Goal: Information Seeking & Learning: Learn about a topic

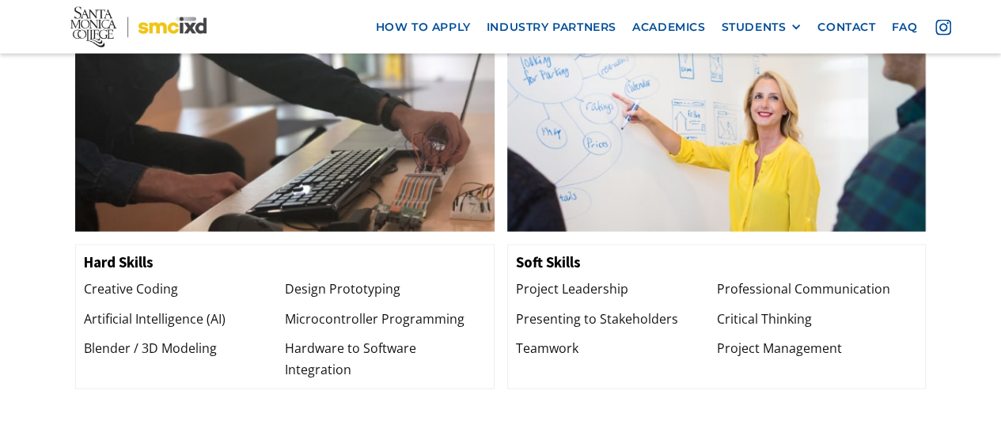
scroll to position [1645, 0]
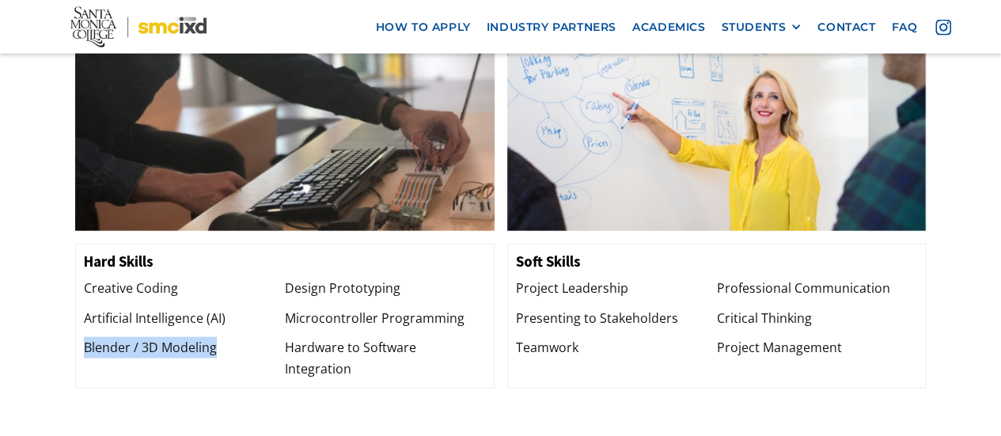
drag, startPoint x: 85, startPoint y: 312, endPoint x: 261, endPoint y: 312, distance: 175.6
click at [261, 337] on div "Blender / 3D Modeling" at bounding box center [184, 347] width 201 height 21
click at [236, 337] on div "Blender / 3D Modeling" at bounding box center [184, 347] width 201 height 21
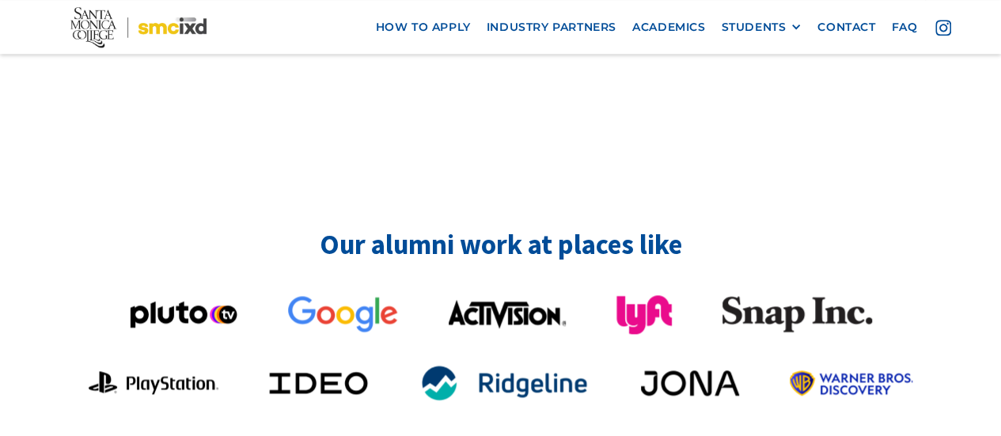
scroll to position [3902, 0]
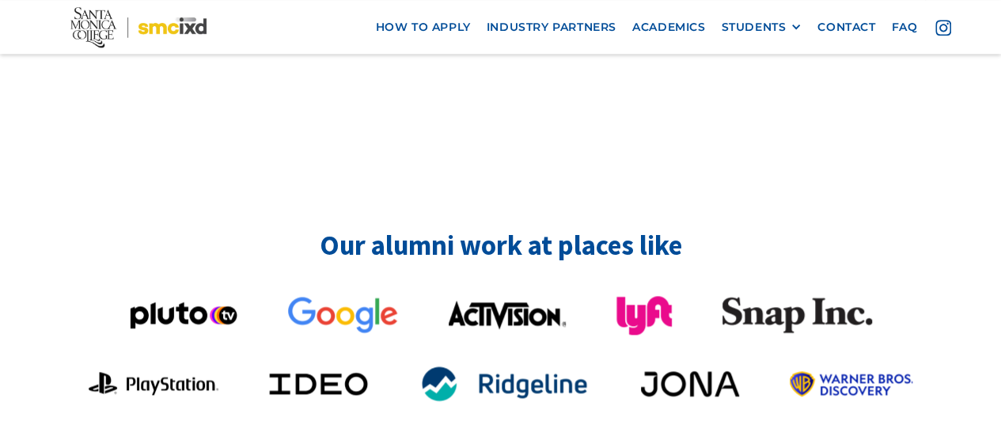
drag, startPoint x: 804, startPoint y: 250, endPoint x: 881, endPoint y: 91, distance: 176.9
click at [782, 295] on img at bounding box center [797, 313] width 150 height 37
click at [778, 295] on img at bounding box center [797, 313] width 150 height 37
drag, startPoint x: 778, startPoint y: 256, endPoint x: 953, endPoint y: 316, distance: 184.9
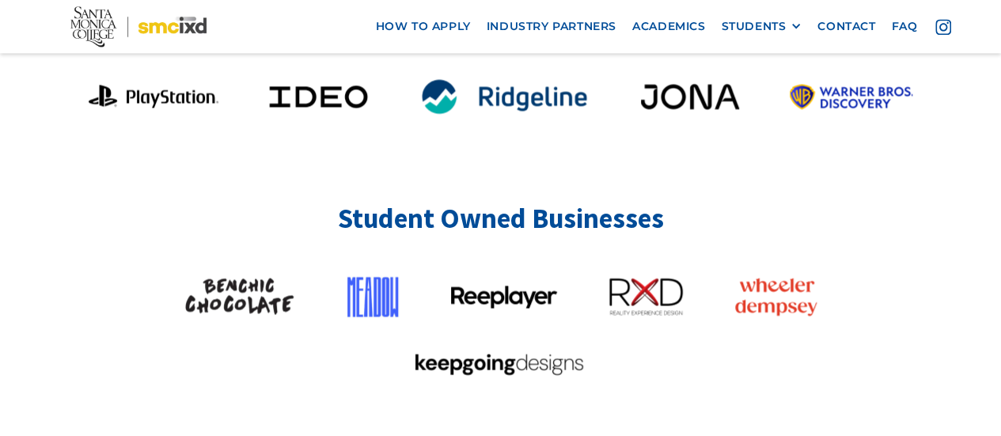
scroll to position [4193, 0]
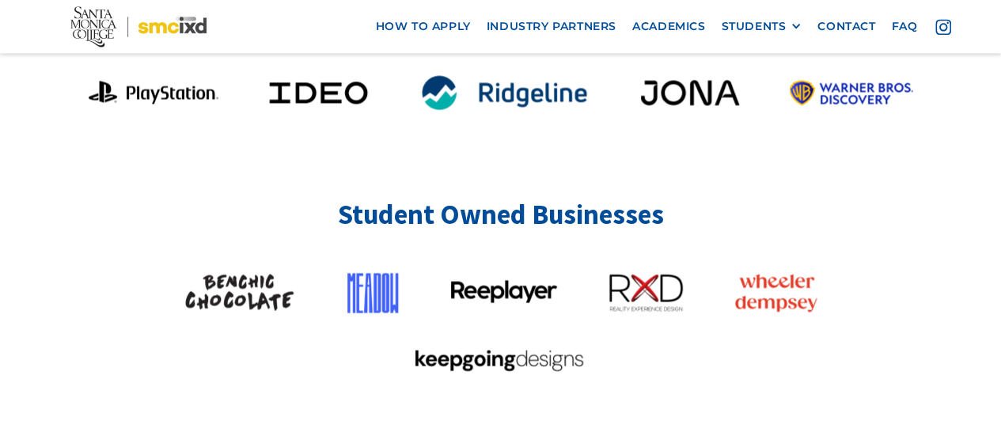
click at [497, 278] on img at bounding box center [504, 290] width 106 height 25
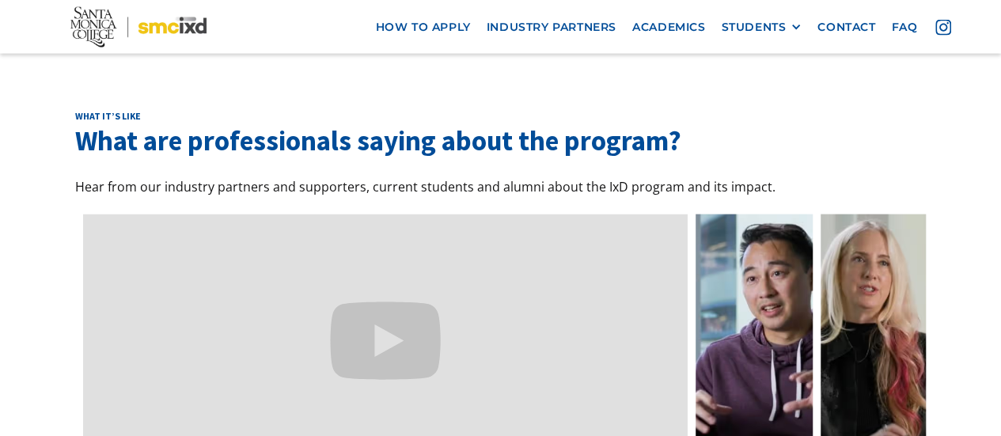
scroll to position [4, 0]
click at [729, 309] on link at bounding box center [753, 345] width 117 height 262
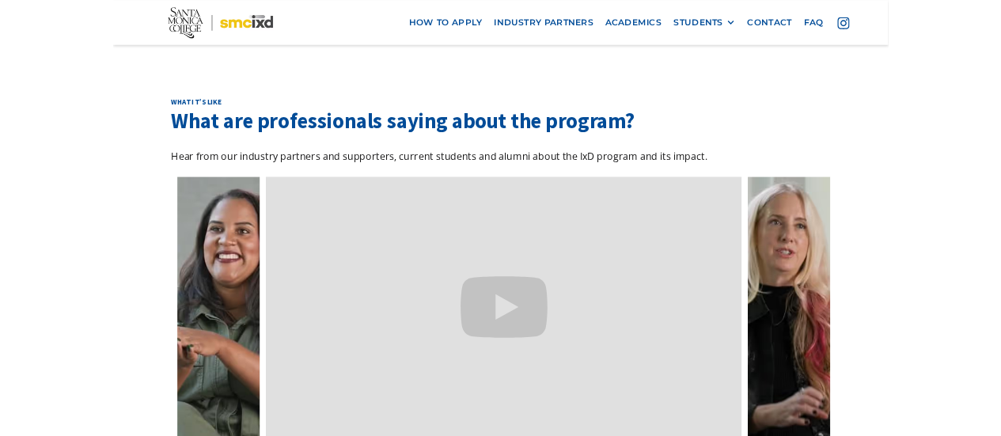
scroll to position [4678, 0]
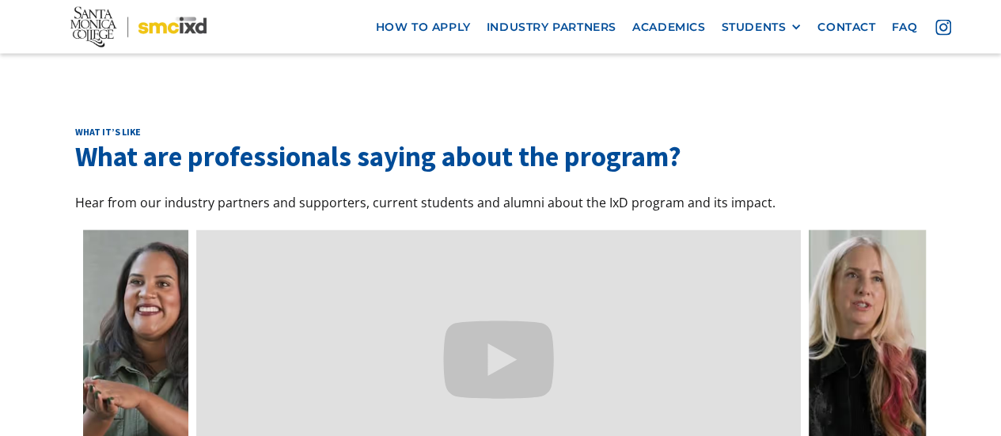
click at [861, 311] on link at bounding box center [866, 361] width 117 height 262
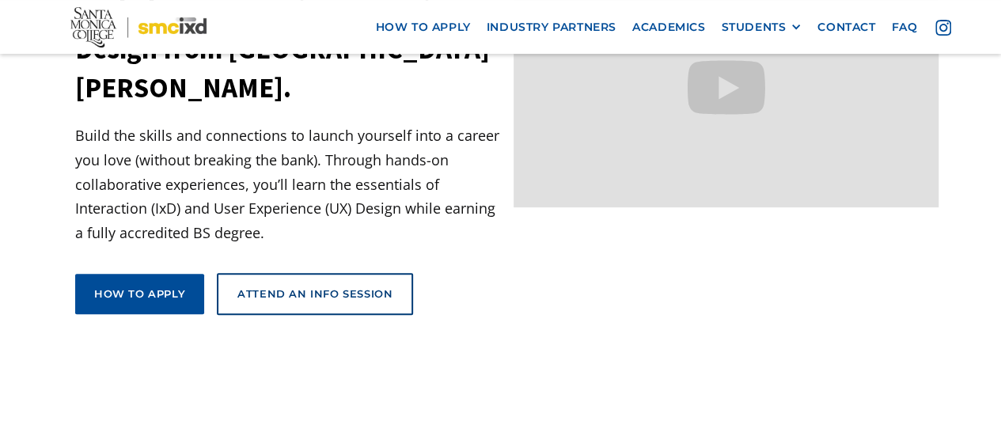
scroll to position [237, 0]
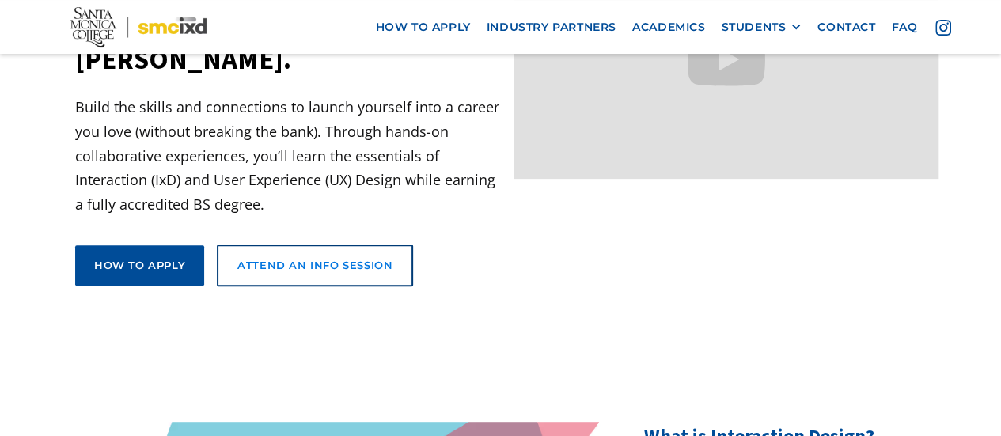
click at [304, 258] on div "Attend an Info Session" at bounding box center [314, 265] width 155 height 14
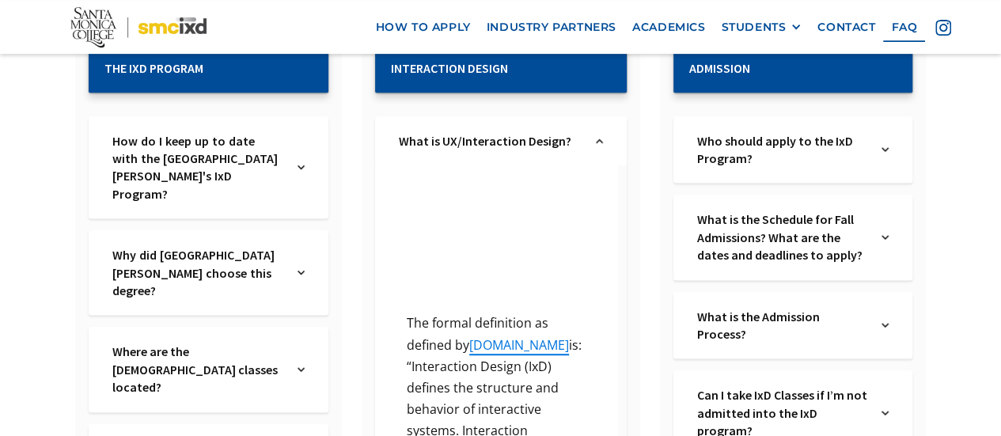
scroll to position [335, 0]
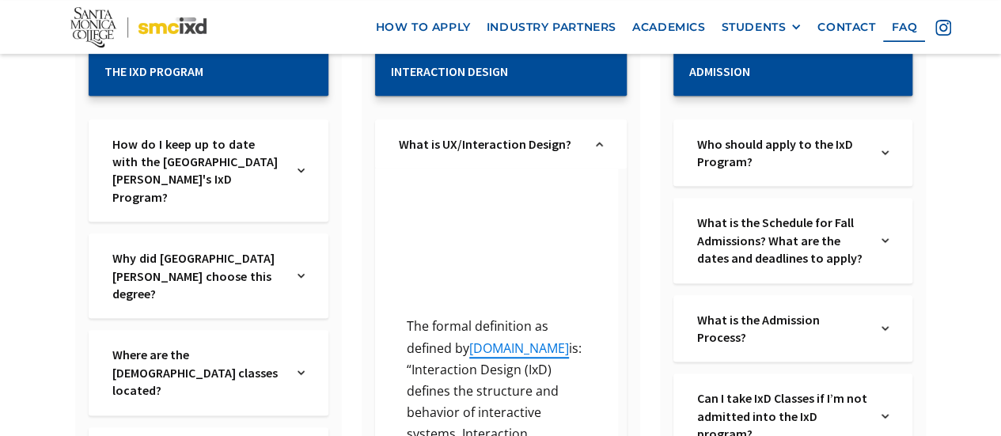
click at [305, 161] on img at bounding box center [300, 170] width 7 height 71
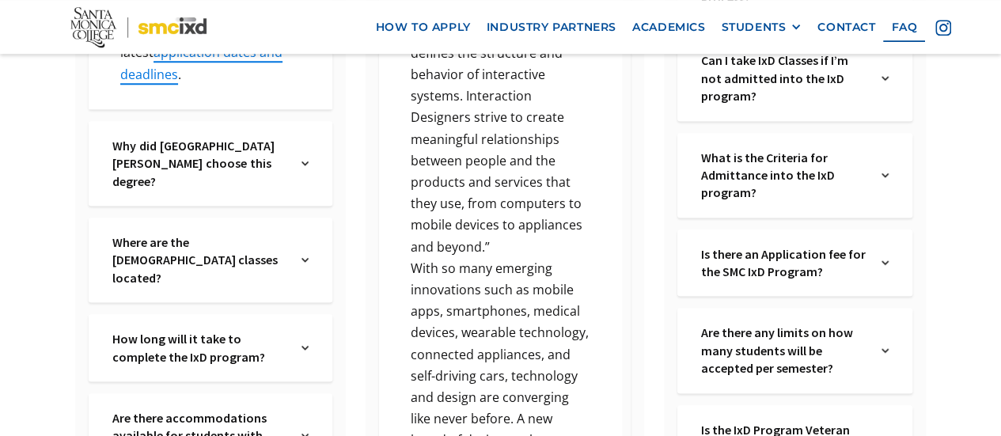
scroll to position [672, 0]
click at [309, 315] on div "How long will it take to complete the IxD program? Text Link" at bounding box center [211, 348] width 244 height 67
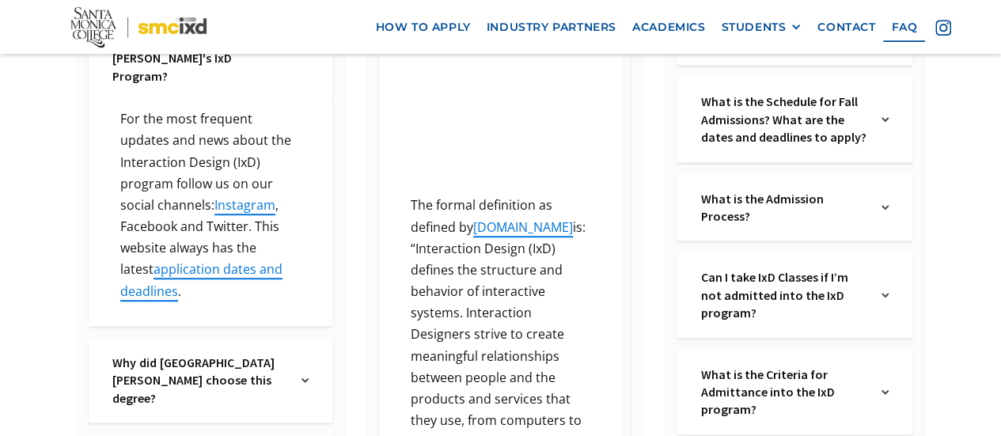
scroll to position [456, 0]
click at [887, 271] on img at bounding box center [884, 294] width 7 height 53
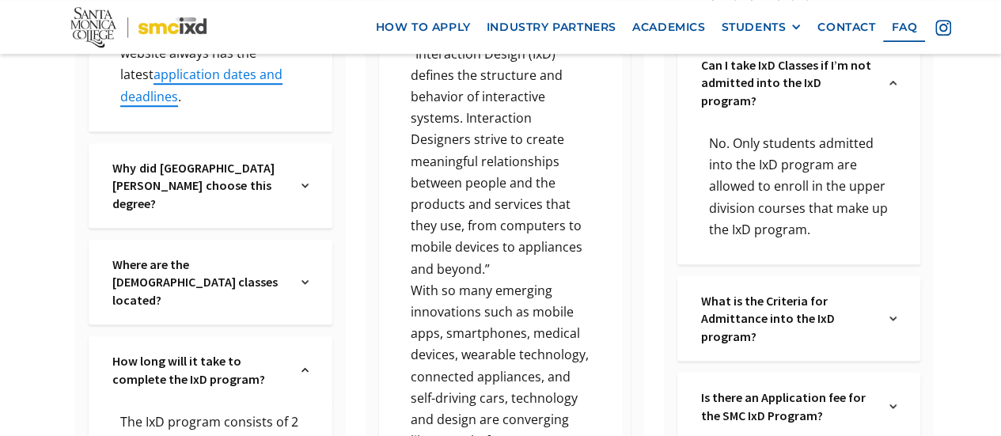
scroll to position [650, 0]
click at [889, 299] on img at bounding box center [892, 319] width 7 height 53
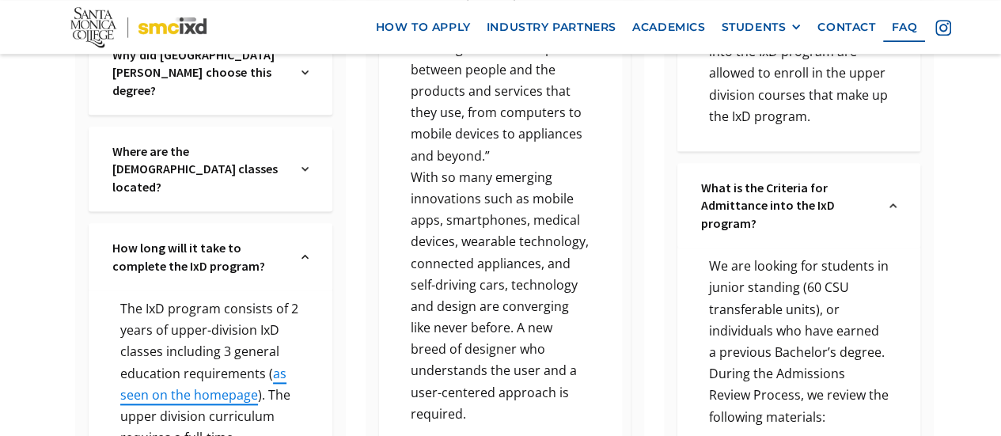
scroll to position [765, 0]
drag, startPoint x: 816, startPoint y: 292, endPoint x: 873, endPoint y: 293, distance: 57.0
click at [873, 293] on p "We are looking for students in junior standing (60 CSU transferable units), or …" at bounding box center [799, 309] width 196 height 108
click at [883, 291] on p "We are looking for students in junior standing (60 CSU transferable units), or …" at bounding box center [799, 309] width 196 height 108
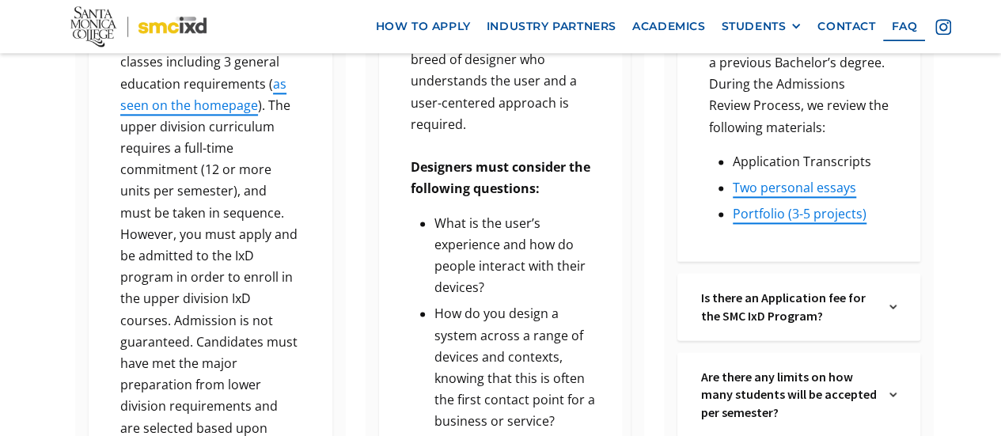
scroll to position [1055, 0]
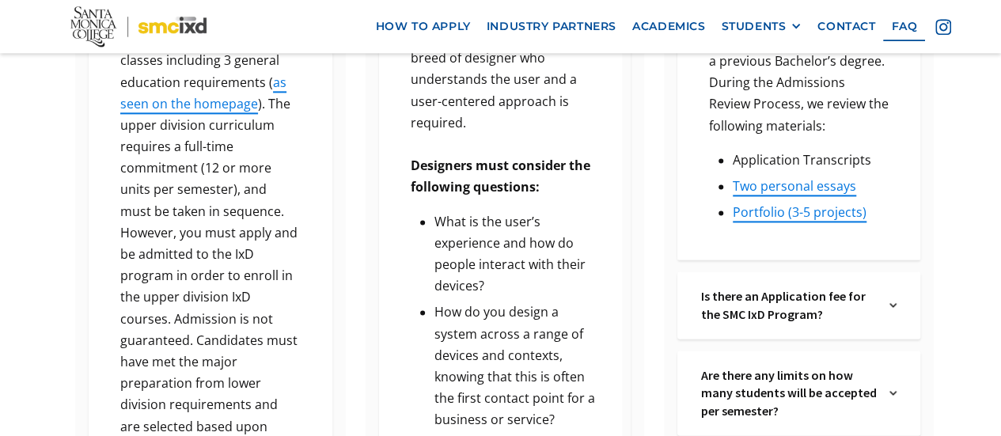
click at [900, 271] on div "Is there an Application fee for the SMC IxD Program? Text Link" at bounding box center [799, 304] width 244 height 67
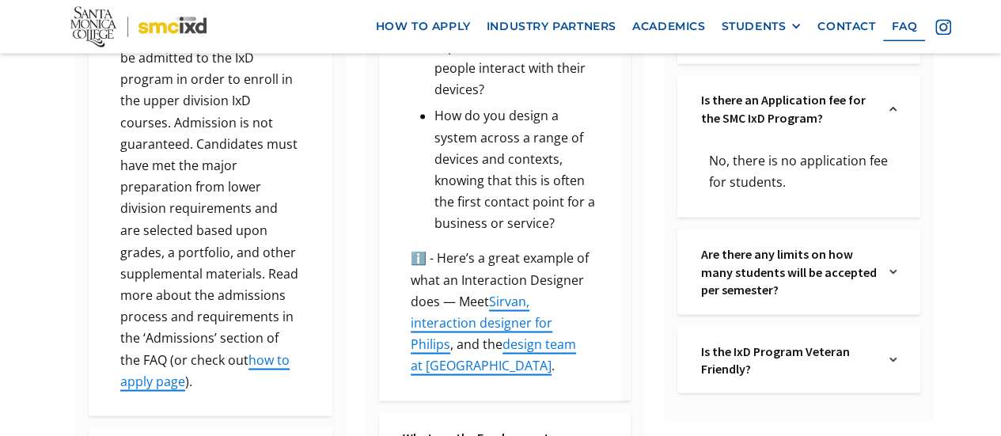
scroll to position [1251, 0]
click at [877, 248] on div "Are there any limits on how many students will be accepted per semester? Text L…" at bounding box center [799, 271] width 244 height 85
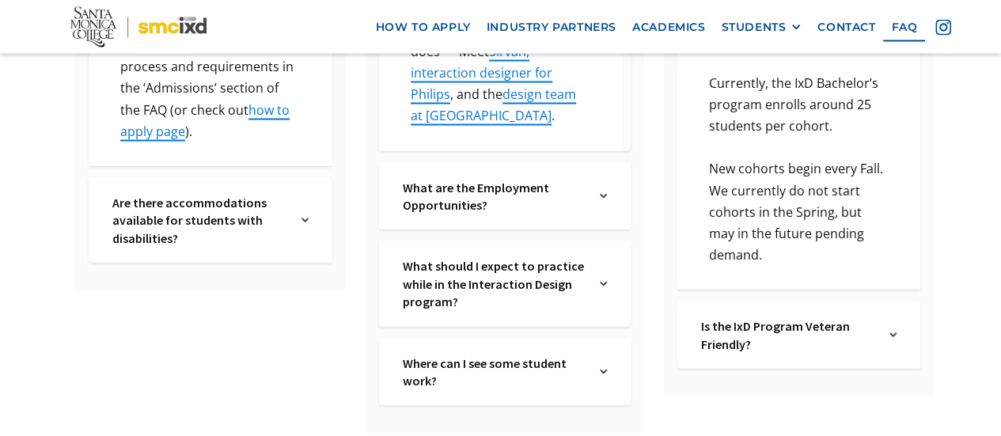
scroll to position [1533, 0]
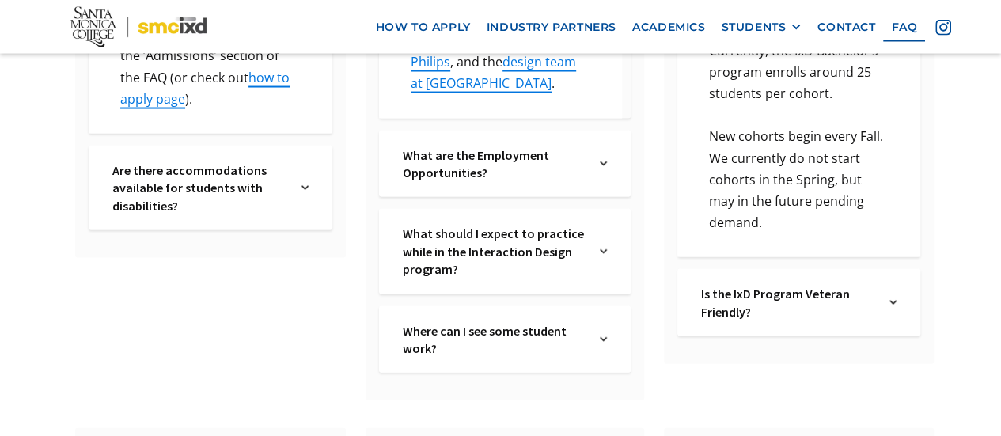
click at [582, 321] on div "Where can I see some student work? Text Link" at bounding box center [505, 339] width 252 height 67
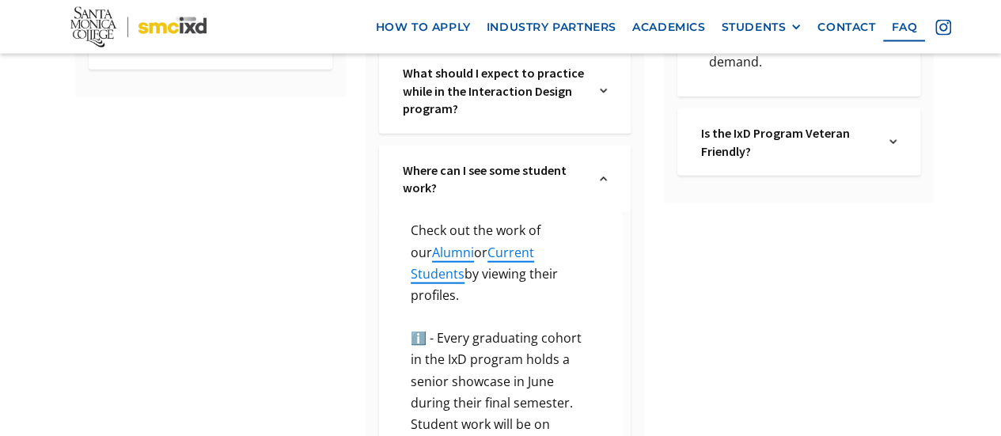
scroll to position [1684, 0]
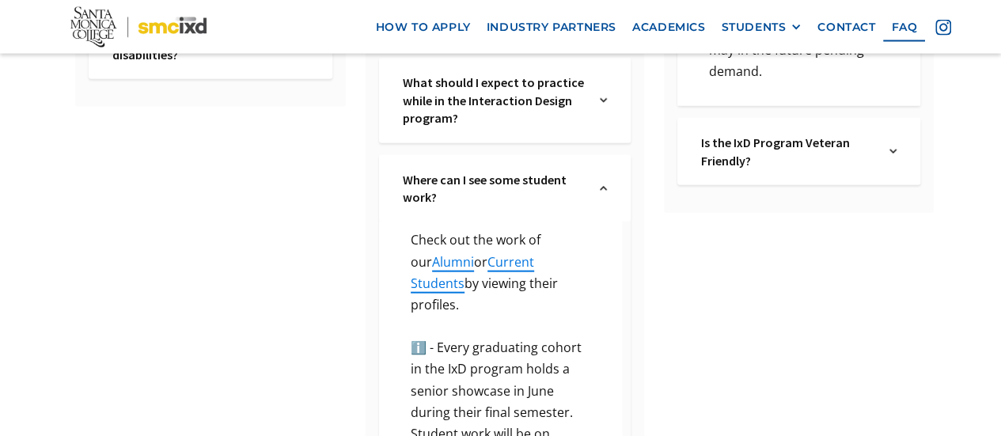
click at [601, 173] on div "Where can I see some student work? Text Link" at bounding box center [505, 188] width 252 height 67
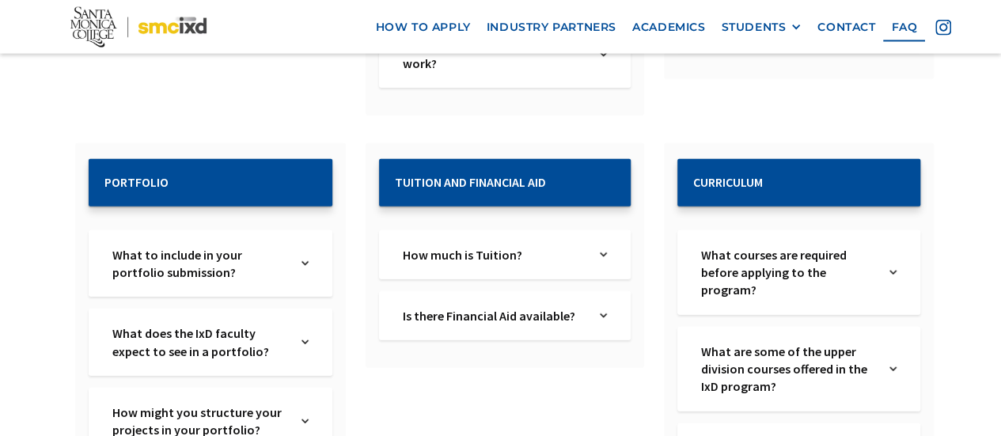
scroll to position [1750, 0]
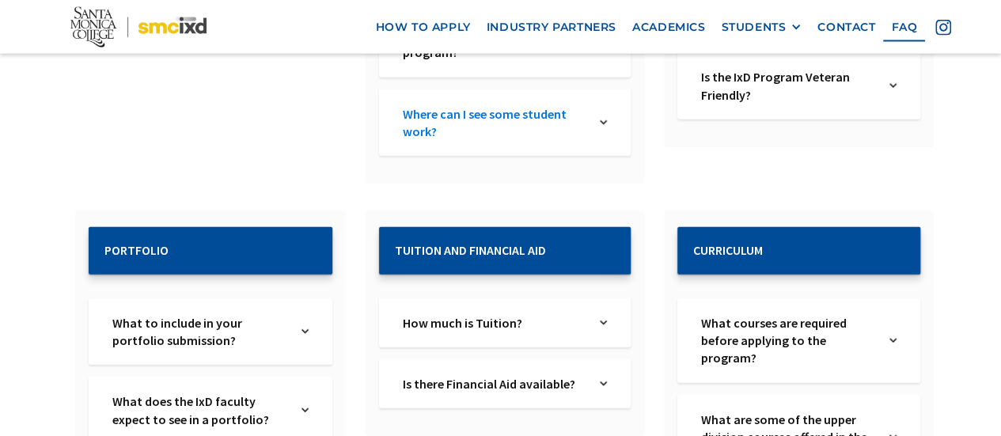
click at [561, 105] on link "Where can I see some student work?" at bounding box center [495, 123] width 184 height 36
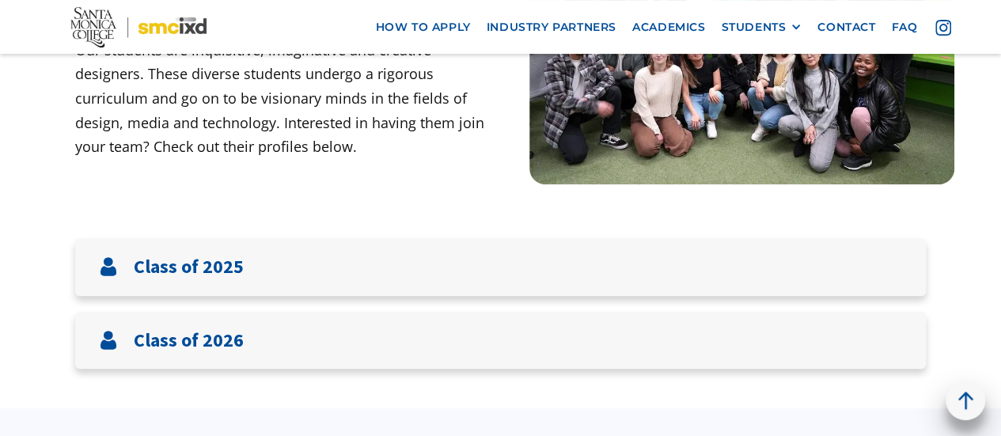
scroll to position [231, 0]
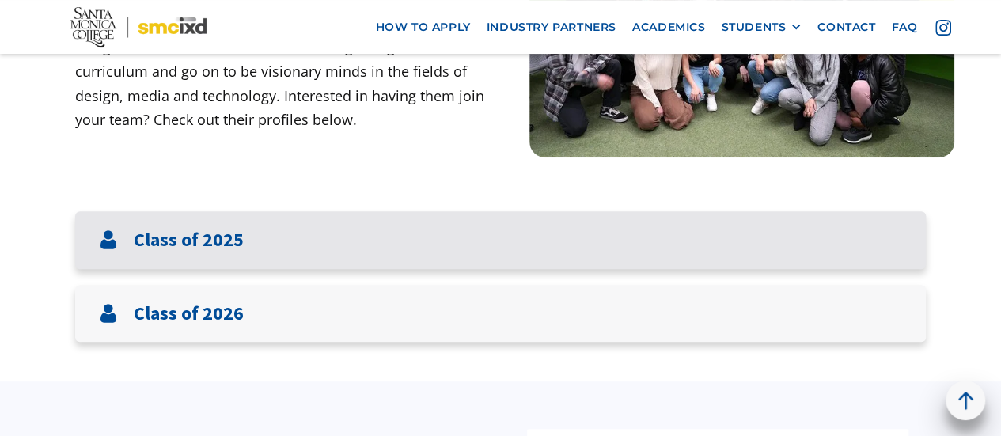
click at [199, 244] on h3 "Class of 2025" at bounding box center [189, 240] width 110 height 23
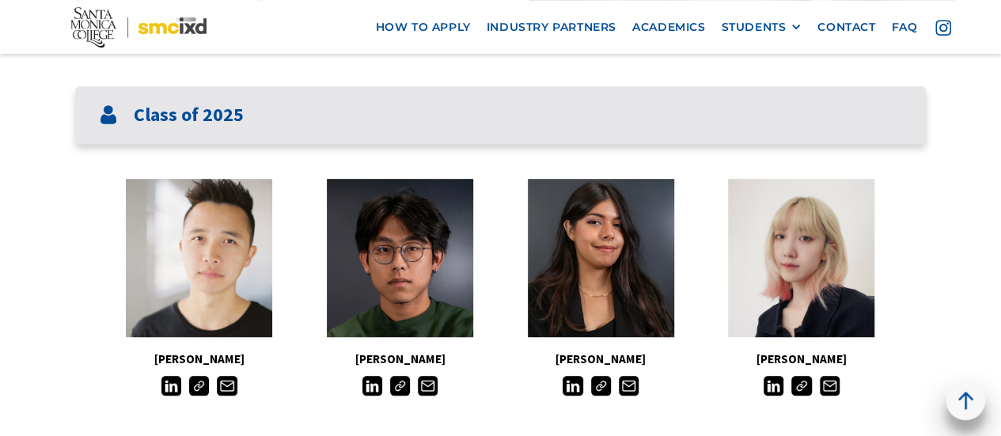
scroll to position [358, 0]
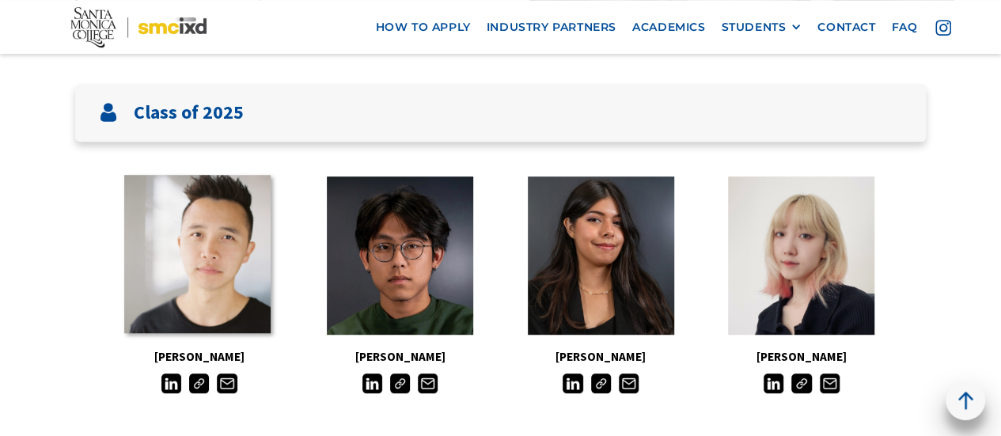
click at [241, 301] on link at bounding box center [197, 254] width 146 height 158
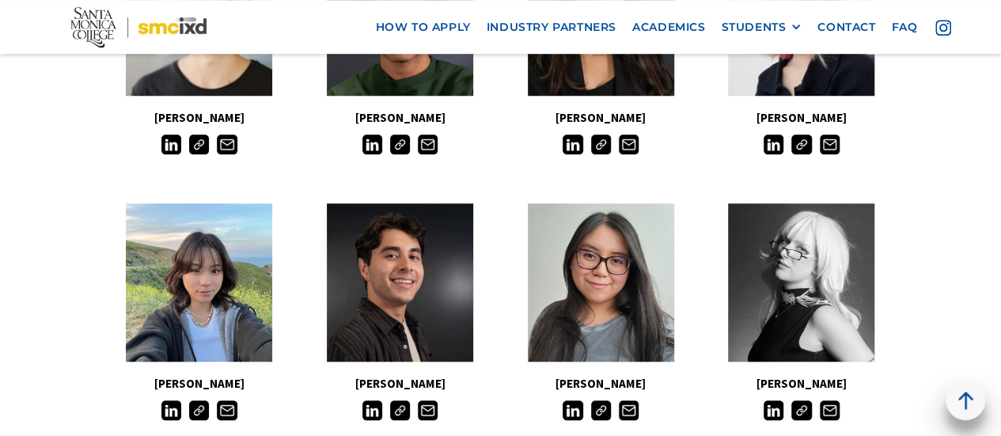
scroll to position [596, 0]
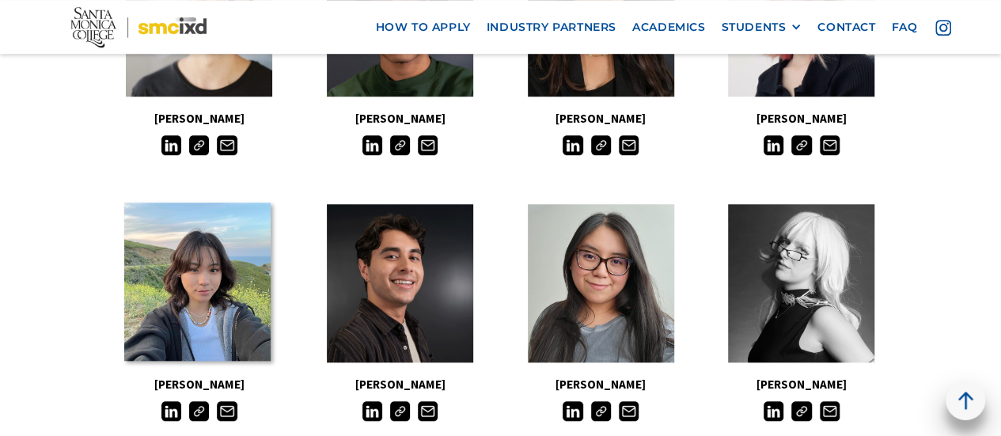
click at [133, 292] on link at bounding box center [197, 282] width 146 height 158
click at [191, 277] on link at bounding box center [197, 282] width 146 height 158
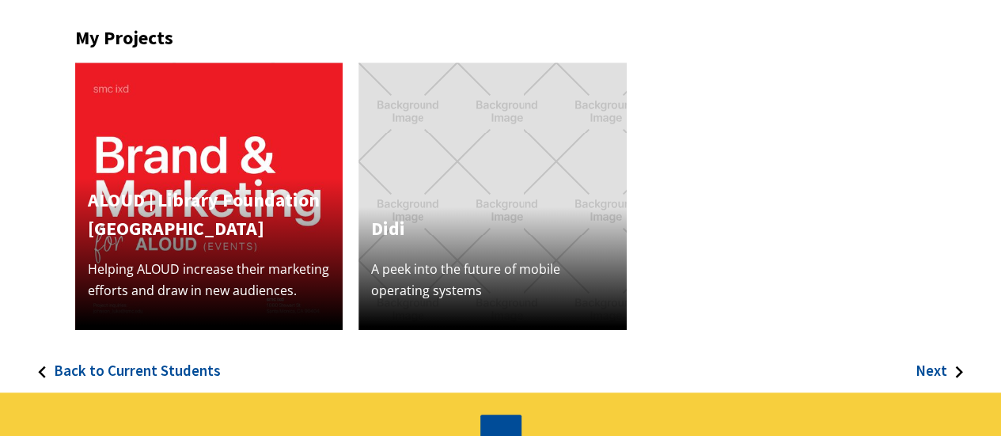
scroll to position [504, 0]
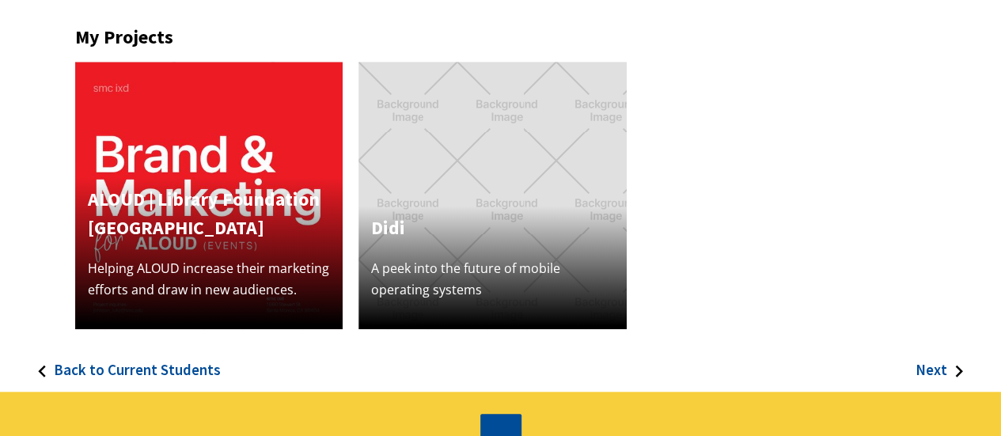
click at [252, 204] on h4 "ALOUD | Library Foundation [GEOGRAPHIC_DATA]" at bounding box center [209, 213] width 242 height 57
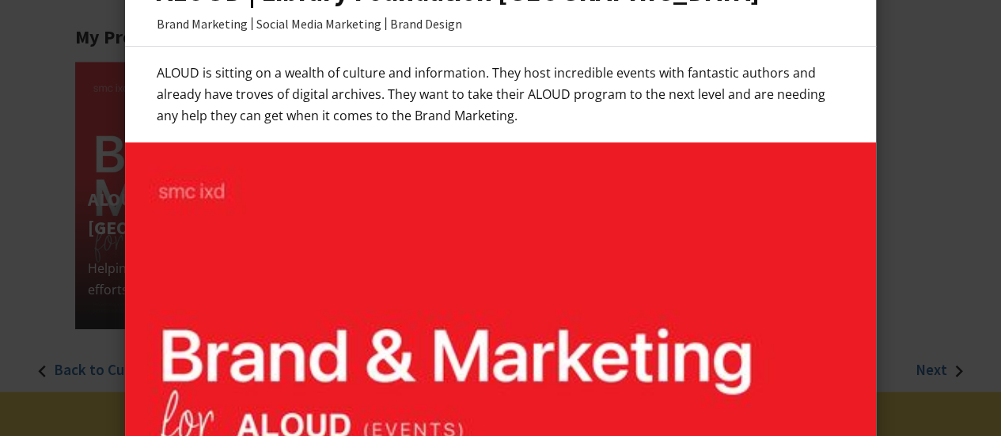
scroll to position [0, 0]
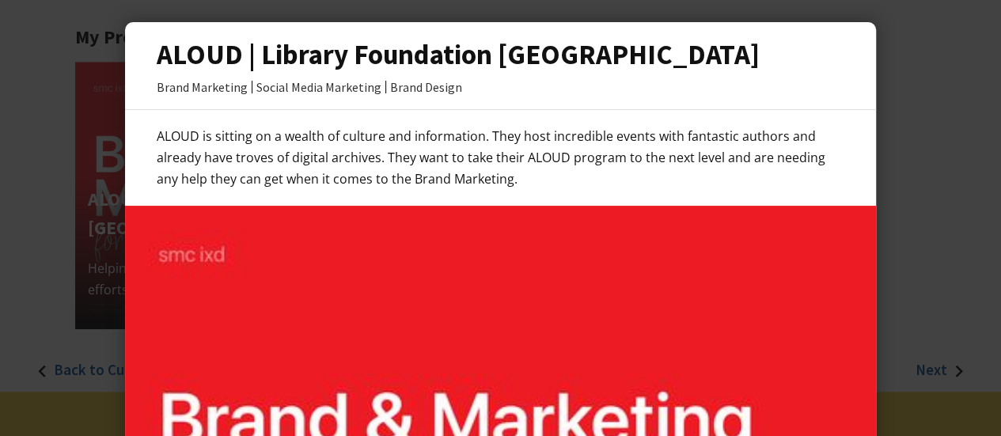
click at [941, 134] on div at bounding box center [500, 218] width 1001 height 436
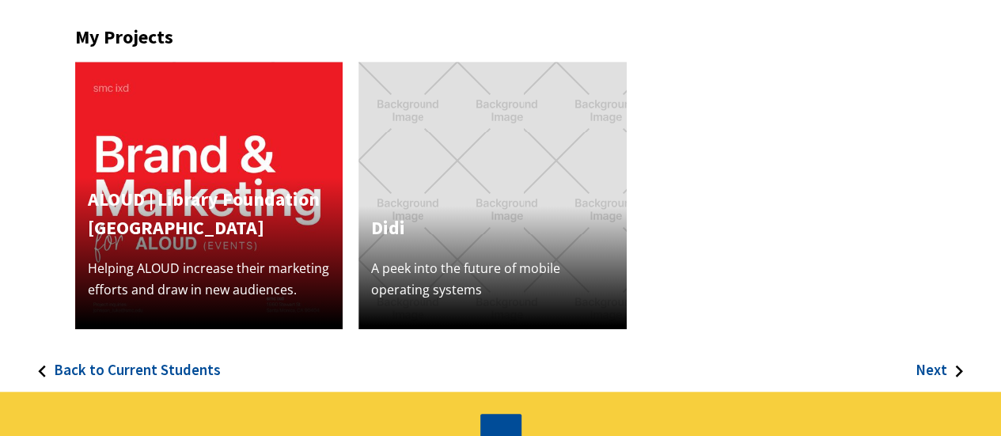
click at [521, 191] on div "Didi A peek into the future of mobile operating systems" at bounding box center [491, 195] width 267 height 267
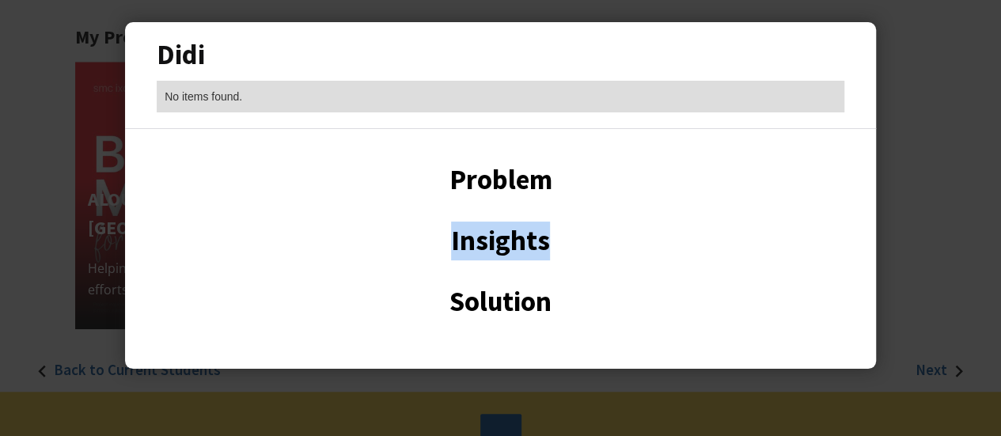
drag, startPoint x: 636, startPoint y: 196, endPoint x: 646, endPoint y: 184, distance: 15.7
click at [646, 184] on h3 "Problem" at bounding box center [500, 180] width 687 height 39
click at [950, 79] on div at bounding box center [500, 218] width 1001 height 436
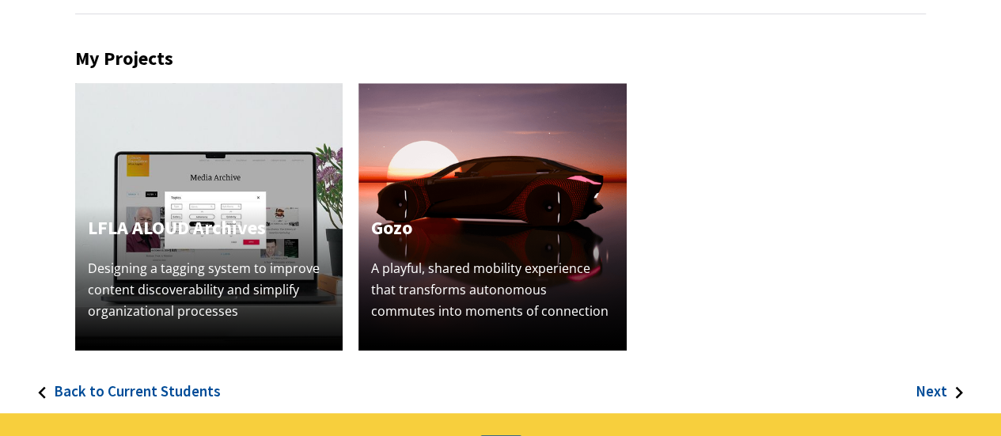
scroll to position [482, 0]
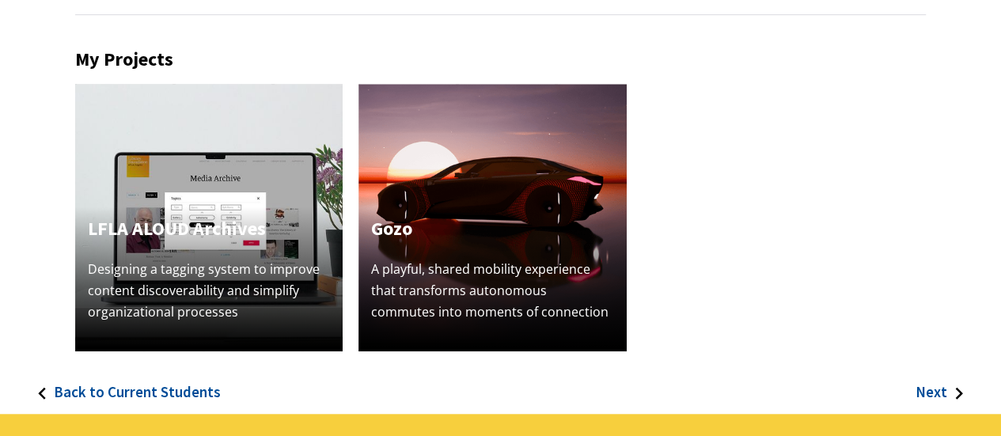
click at [476, 161] on img at bounding box center [491, 217] width 267 height 267
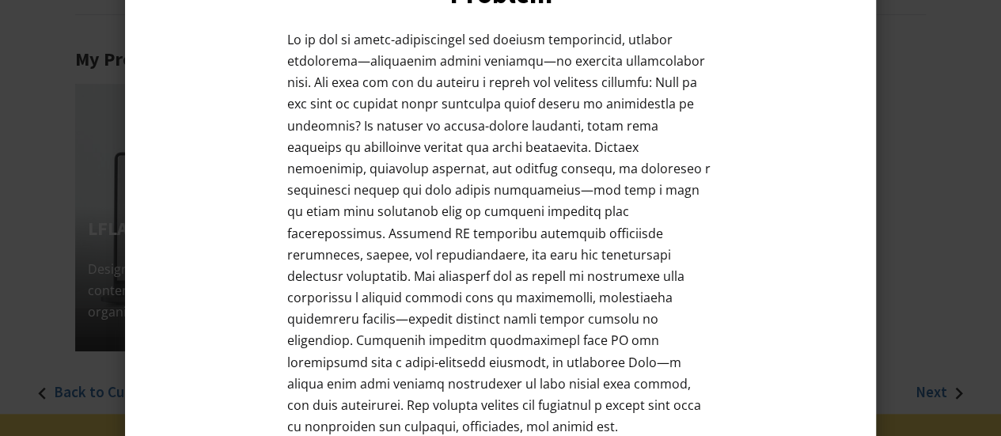
scroll to position [852, 0]
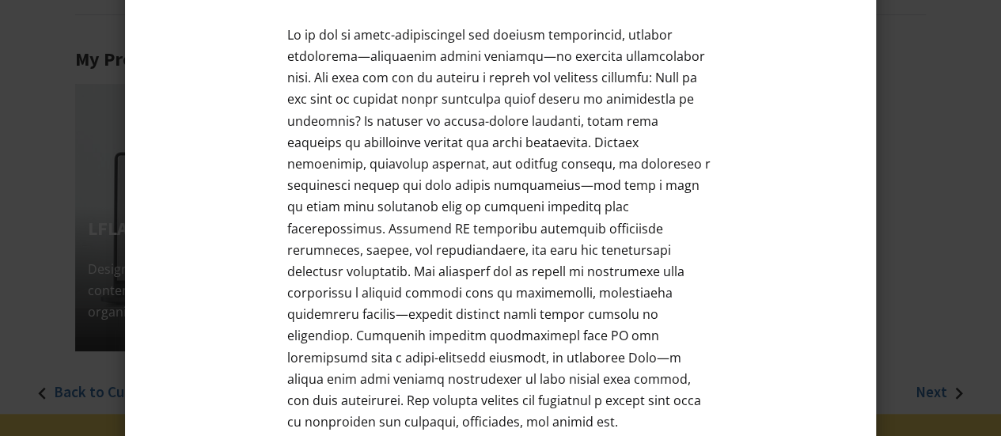
click at [611, 298] on p at bounding box center [500, 237] width 427 height 425
drag, startPoint x: 611, startPoint y: 300, endPoint x: 679, endPoint y: 303, distance: 68.1
click at [679, 303] on p at bounding box center [500, 237] width 427 height 425
click at [744, 243] on div at bounding box center [500, 237] width 687 height 425
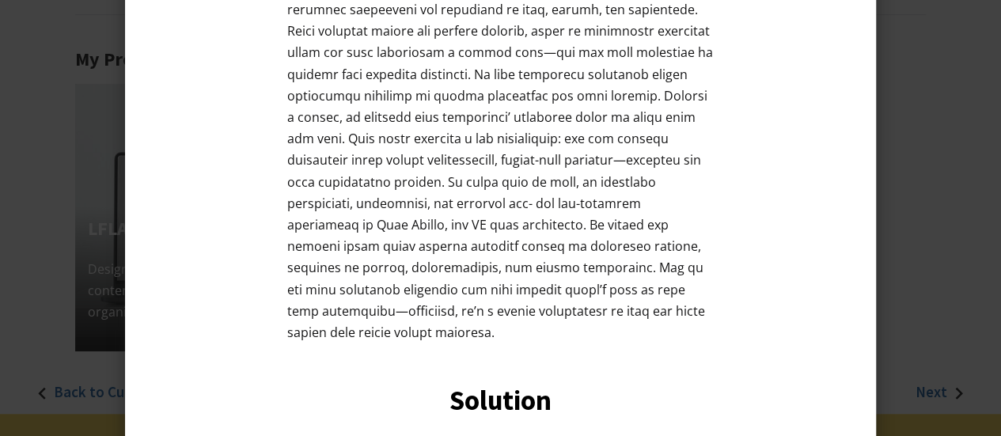
scroll to position [1571, 0]
click at [926, 148] on div at bounding box center [500, 218] width 1001 height 436
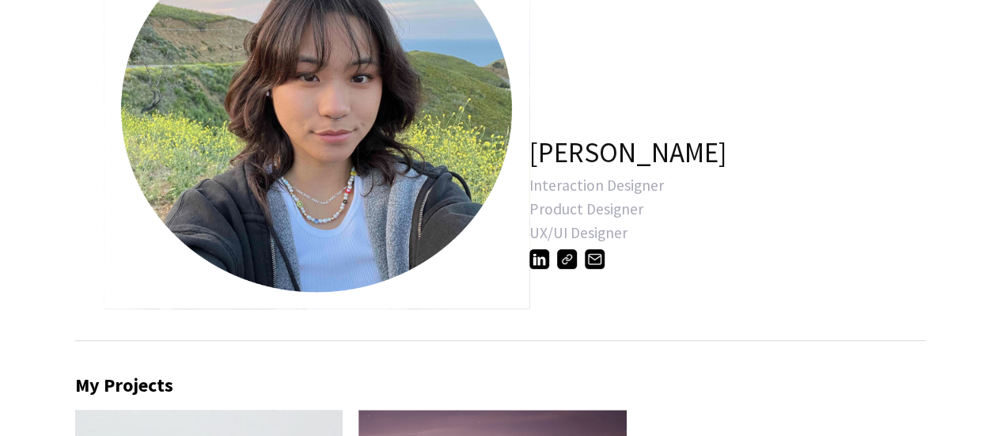
scroll to position [113, 0]
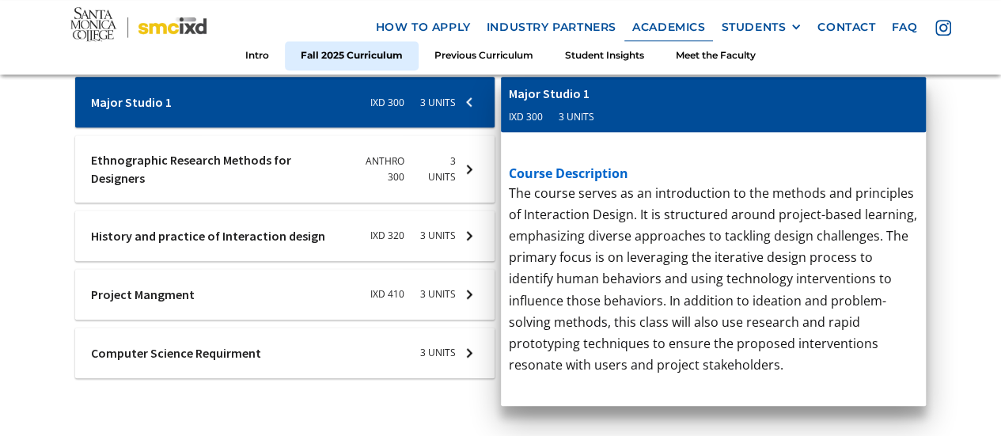
scroll to position [689, 0]
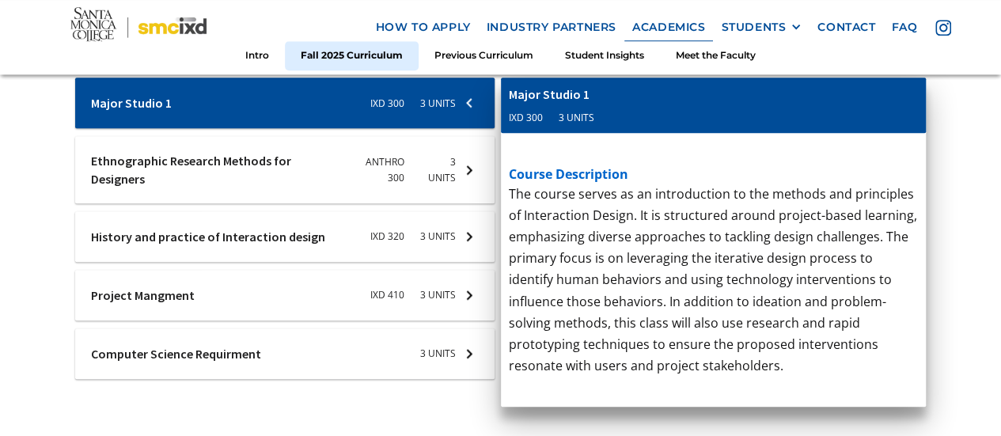
click at [441, 128] on div at bounding box center [284, 103] width 419 height 51
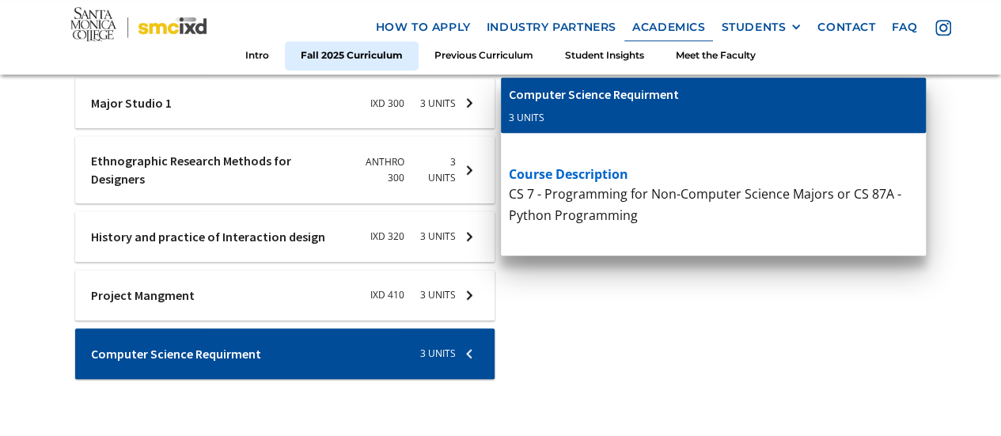
click at [452, 128] on div at bounding box center [284, 103] width 419 height 51
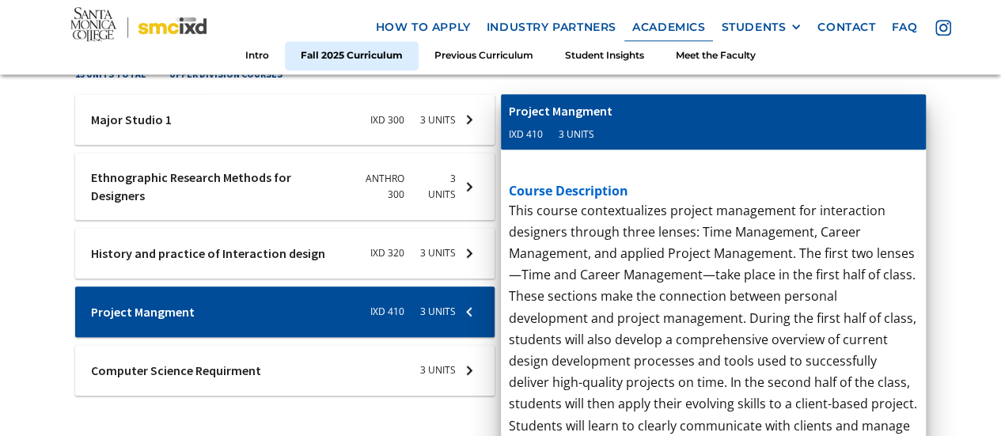
scroll to position [675, 0]
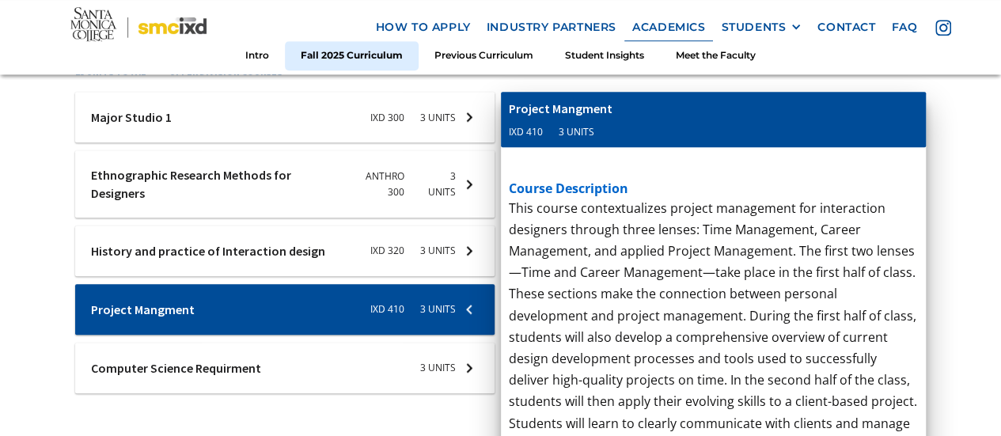
click at [435, 142] on div at bounding box center [284, 117] width 419 height 51
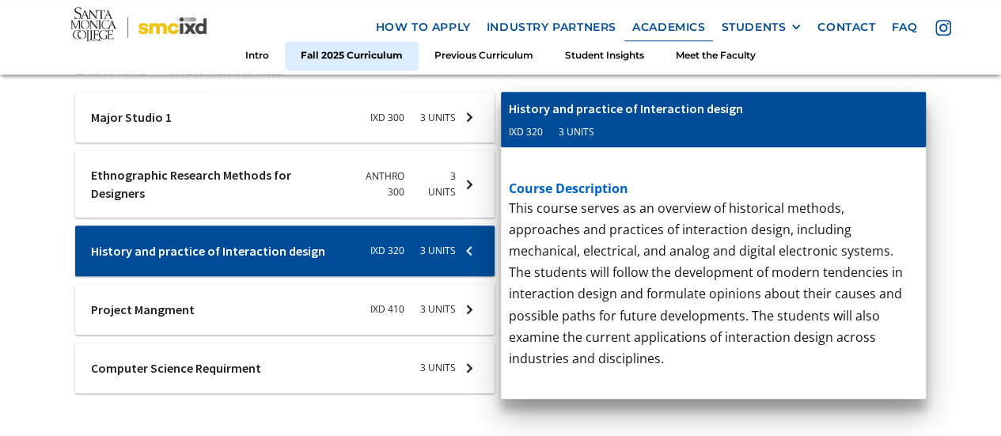
click at [464, 142] on div at bounding box center [284, 117] width 419 height 51
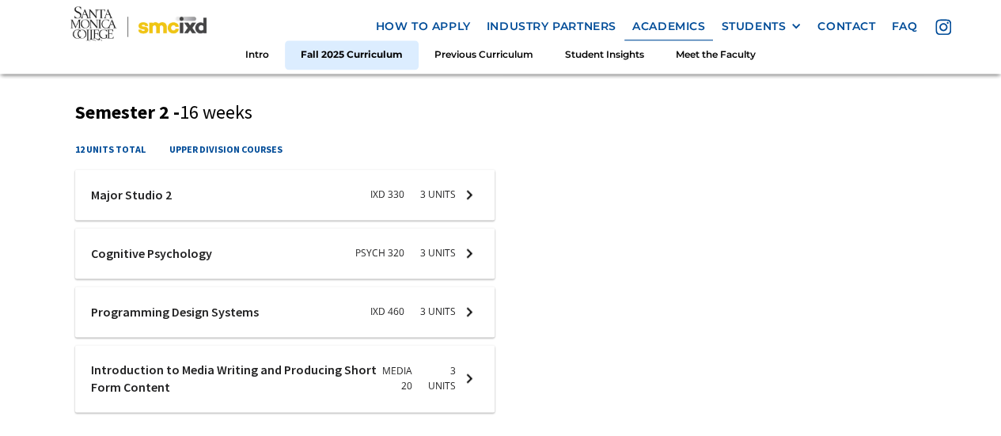
scroll to position [1044, 0]
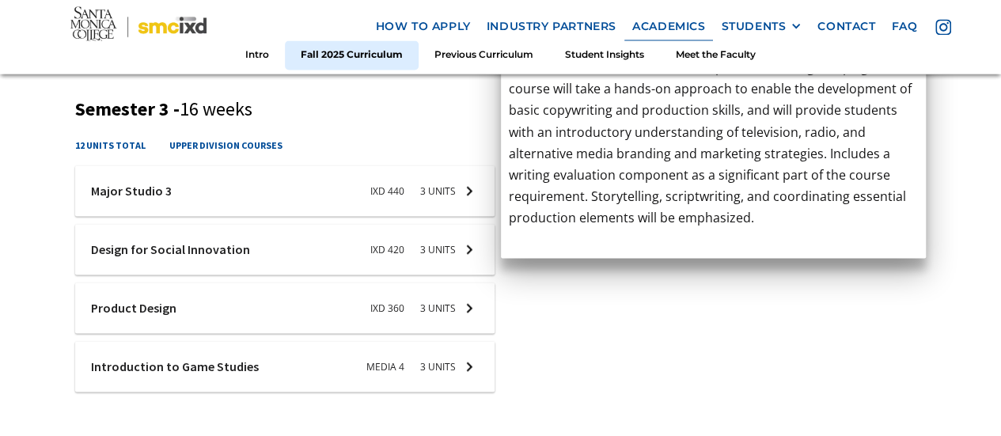
scroll to position [1433, 0]
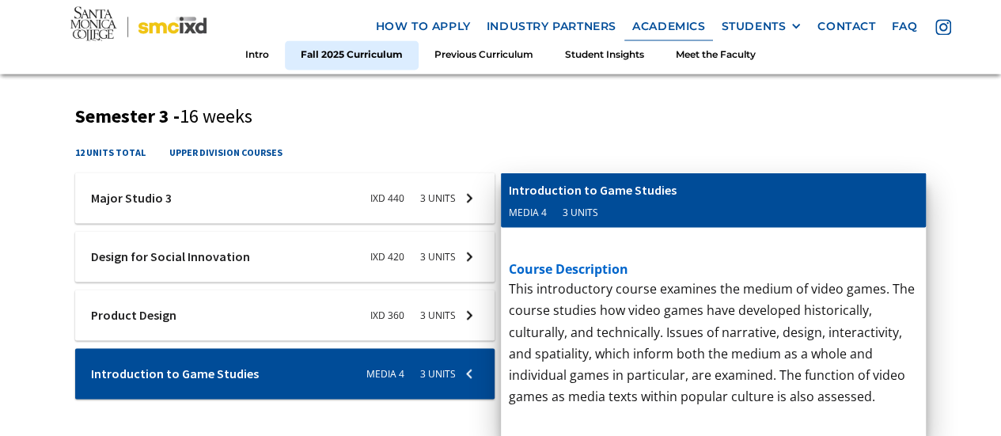
scroll to position [1451, 0]
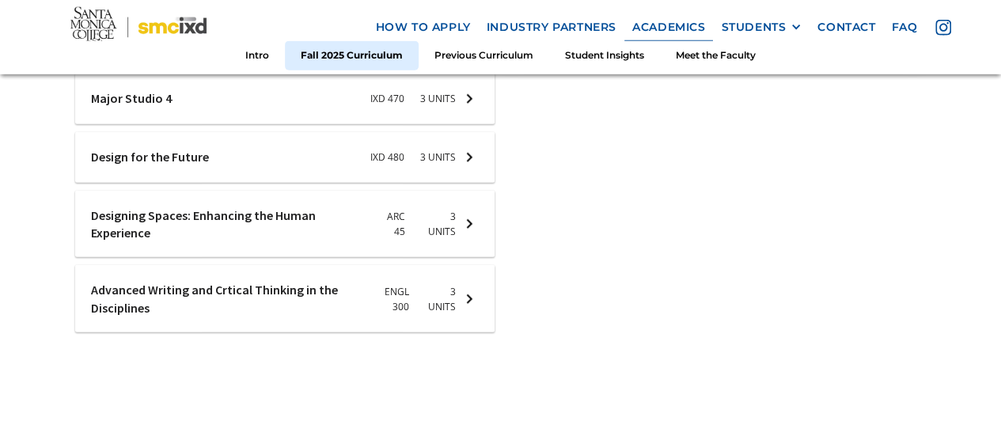
scroll to position [1896, 0]
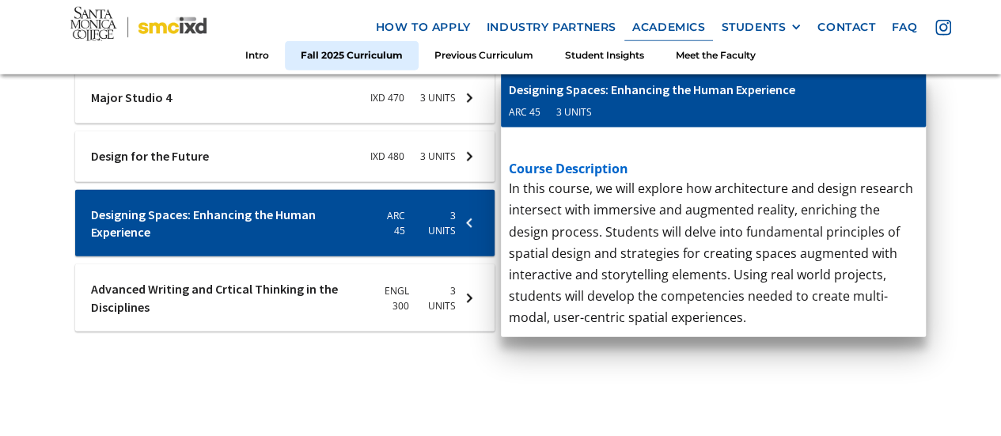
click at [783, 314] on p "Written and oral communications vary greatly between disciplines and fields. Bu…" at bounding box center [714, 307] width 410 height 258
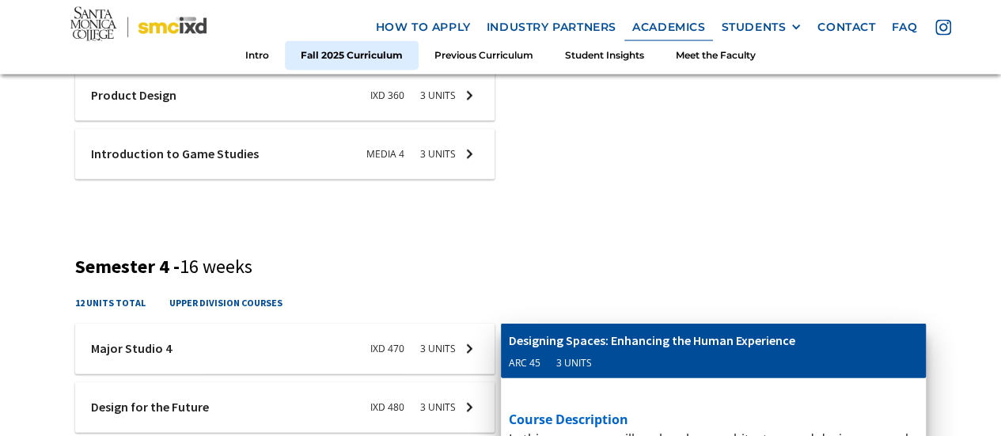
scroll to position [1635, 0]
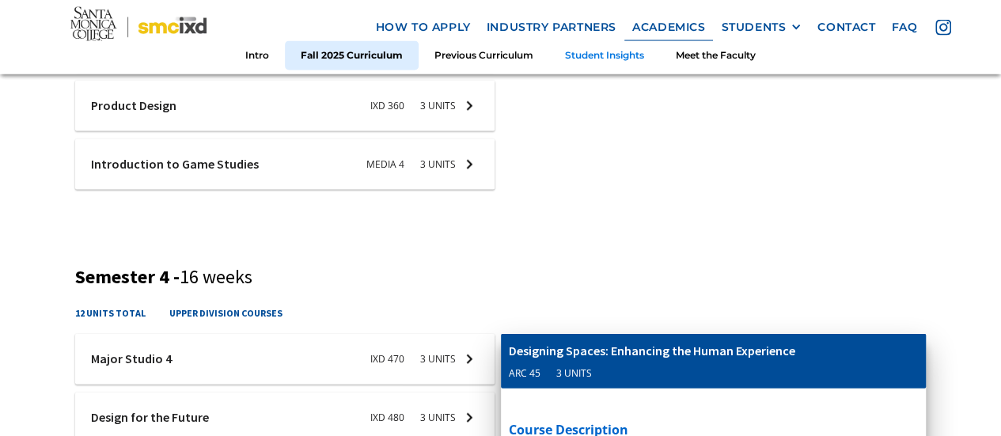
click at [592, 51] on link "Student Insights" at bounding box center [604, 55] width 111 height 29
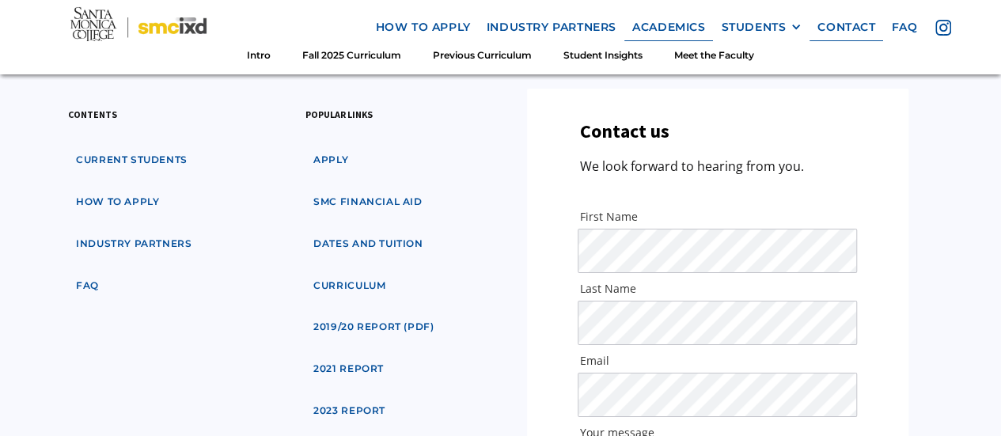
scroll to position [5881, 0]
click at [128, 230] on link "industry partners" at bounding box center [133, 244] width 131 height 29
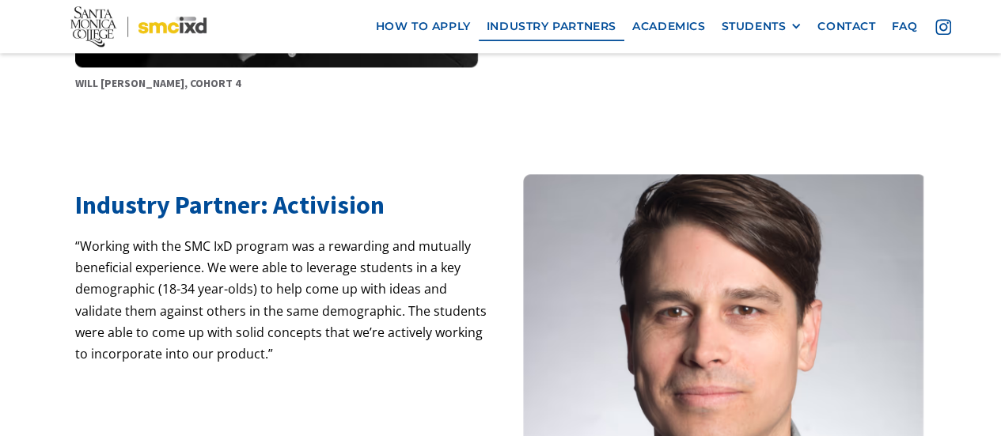
scroll to position [974, 0]
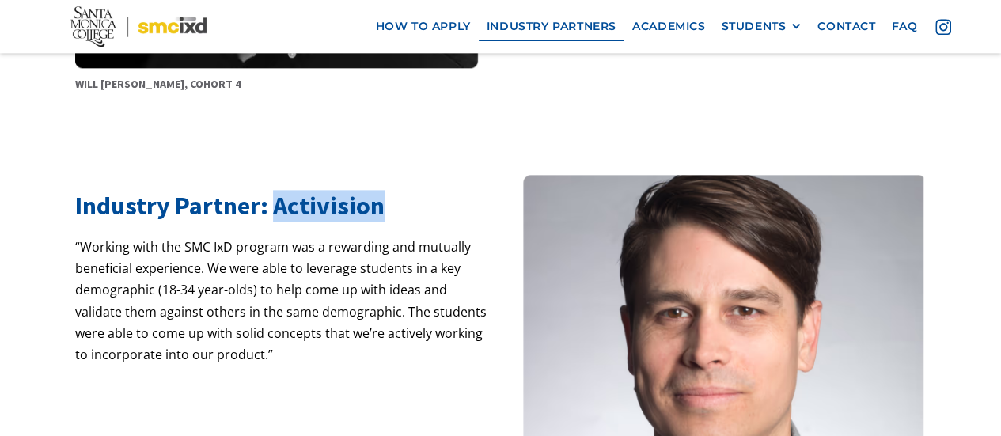
drag, startPoint x: 277, startPoint y: 186, endPoint x: 404, endPoint y: 180, distance: 127.5
click at [404, 191] on h2 "Industry Partner: Activision" at bounding box center [284, 206] width 419 height 30
click at [497, 177] on div "Industry Partner: Activision “Working with the SMC IxD program was a rewarding …" at bounding box center [500, 336] width 850 height 322
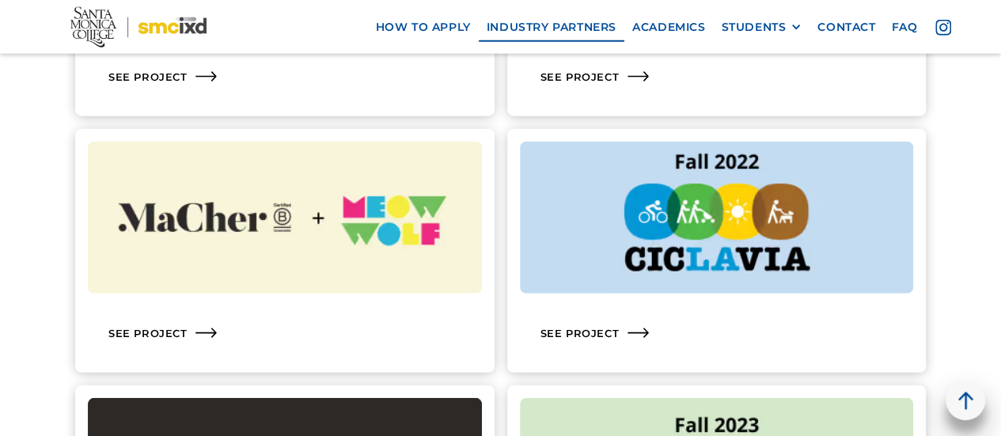
scroll to position [2021, 0]
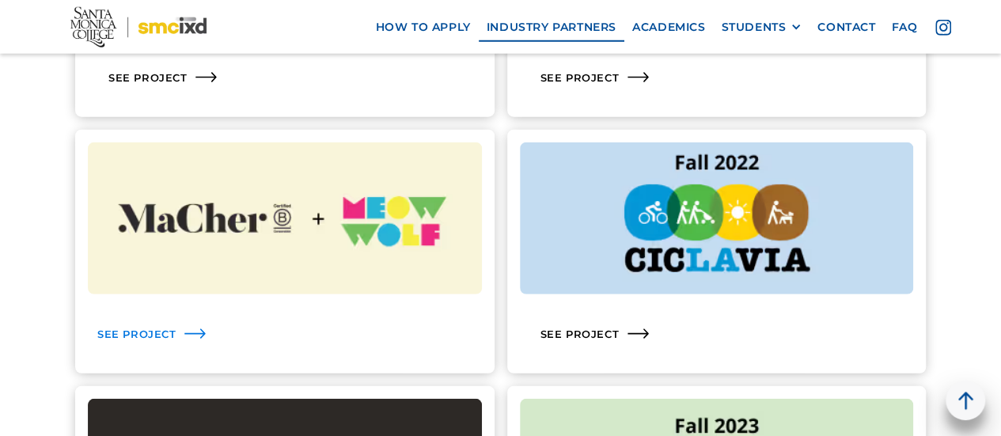
click at [350, 307] on div "See Project" at bounding box center [285, 334] width 394 height 54
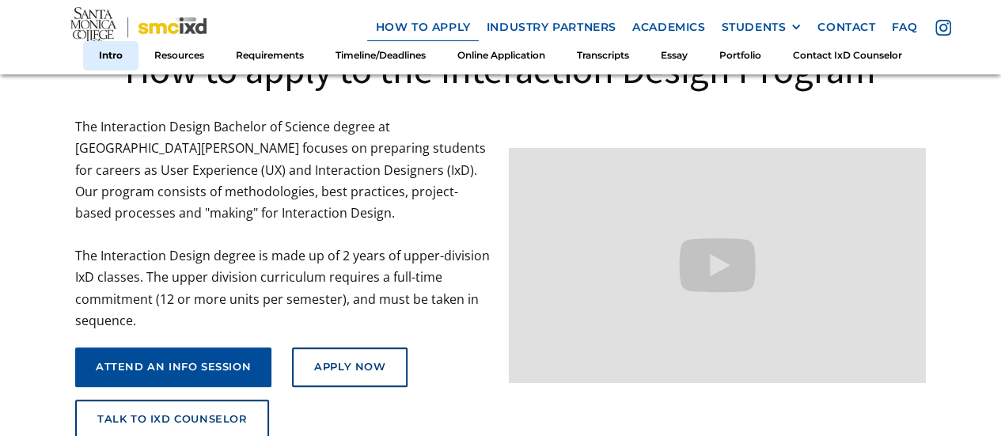
scroll to position [183, 0]
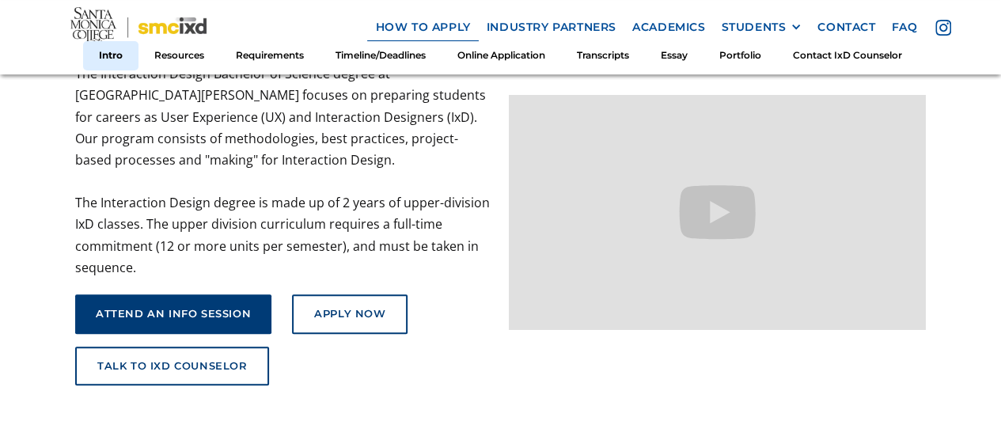
click at [177, 320] on div "attend an info session" at bounding box center [173, 314] width 155 height 13
